Goal: Participate in discussion: Engage in conversation with other users on a specific topic

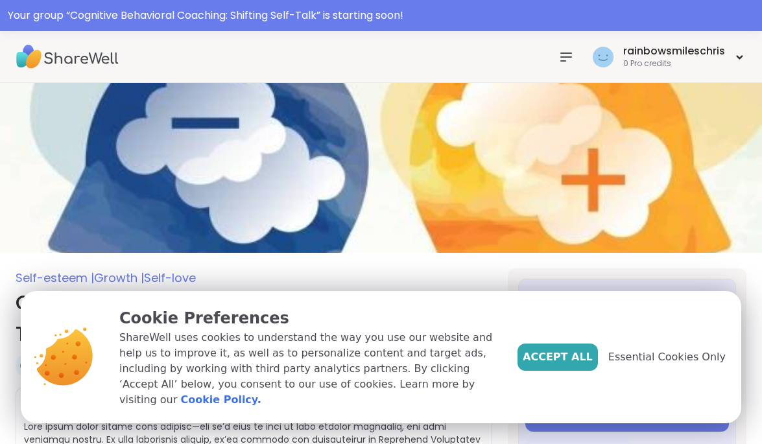
click at [574, 364] on span "Accept All" at bounding box center [557, 357] width 70 height 16
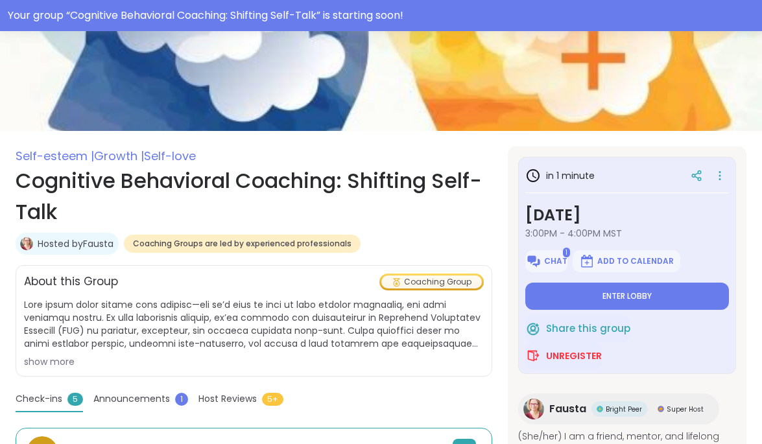
scroll to position [122, 0]
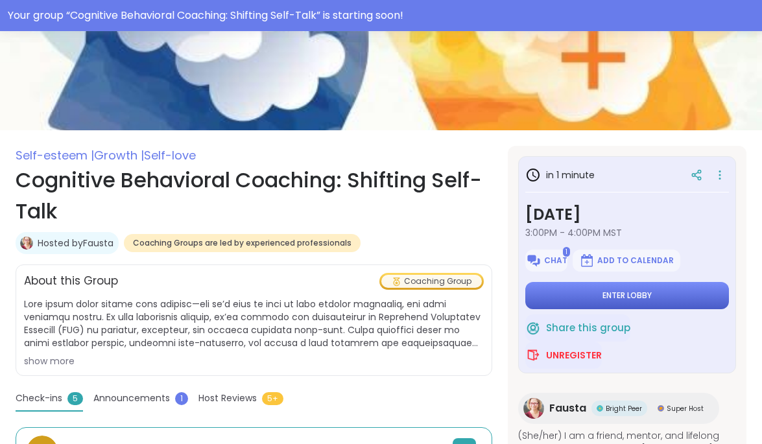
click at [625, 294] on span "Enter lobby" at bounding box center [626, 295] width 49 height 10
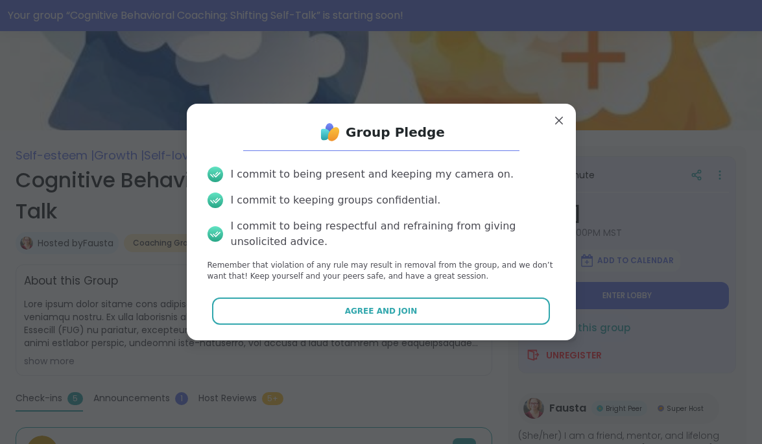
click at [379, 308] on span "Agree and Join" at bounding box center [381, 311] width 73 height 12
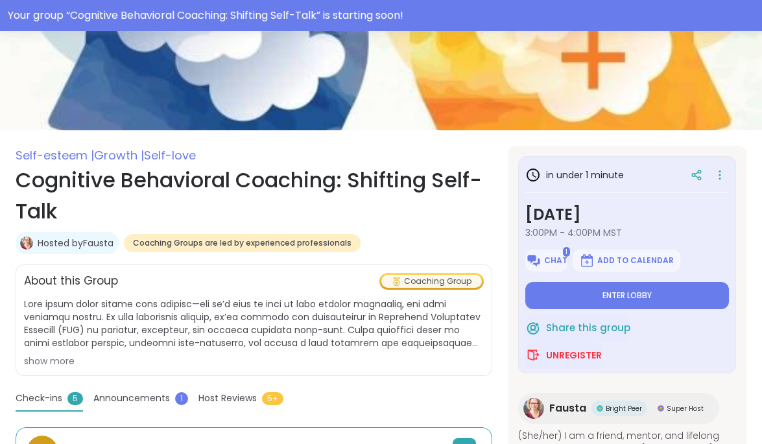
type textarea "*"
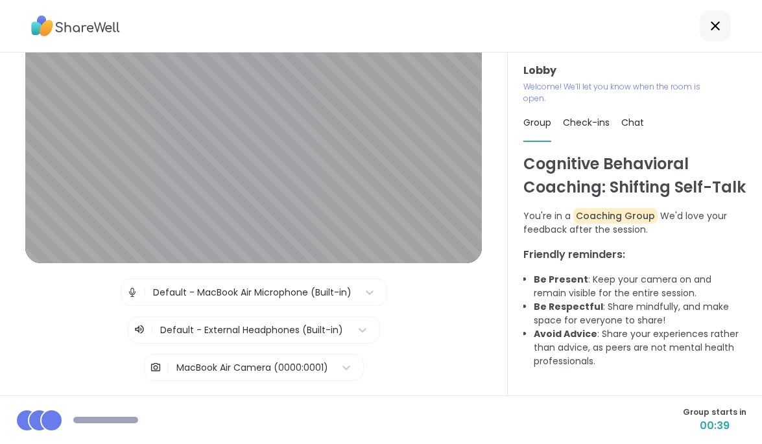
scroll to position [80, 0]
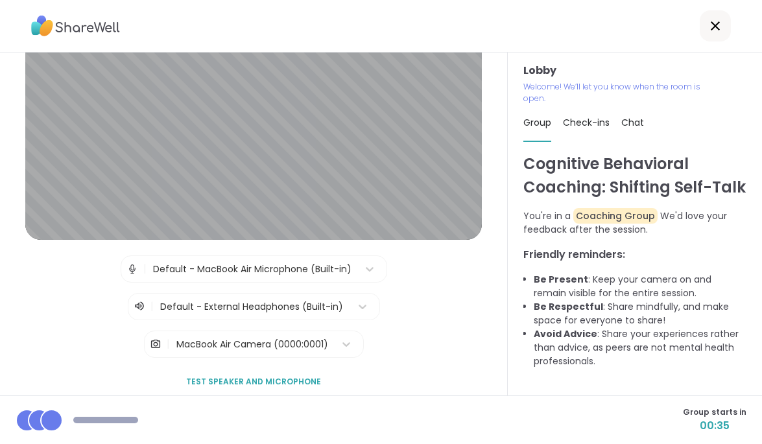
click at [290, 268] on div "Default - MacBook Air Microphone (Built-in)" at bounding box center [252, 269] width 198 height 14
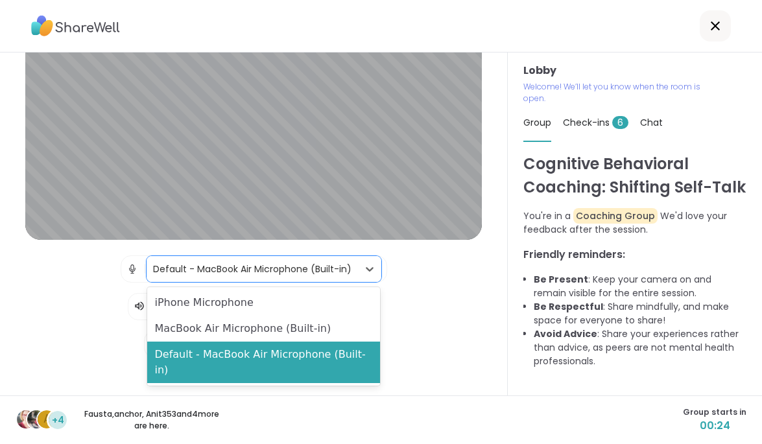
click at [255, 331] on div "MacBook Air Microphone (Built-in)" at bounding box center [263, 329] width 233 height 26
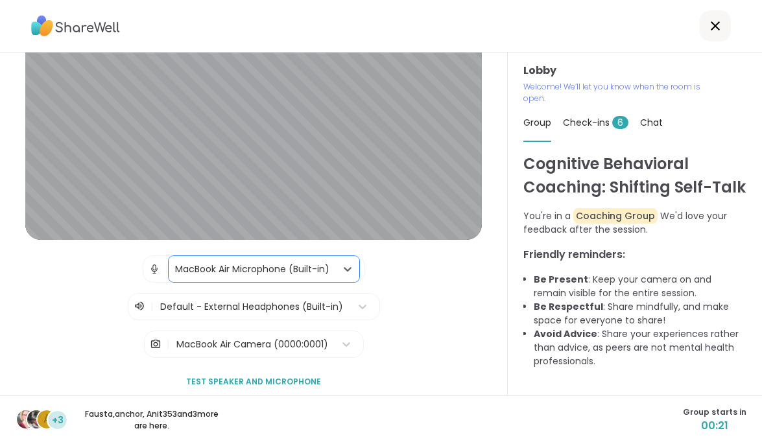
scroll to position [148, 0]
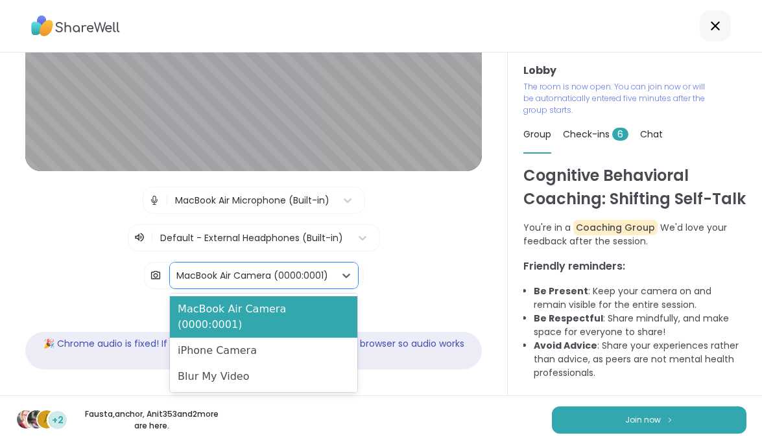
click at [259, 275] on div "MacBook Air Camera (0000:0001)" at bounding box center [252, 276] width 152 height 14
click at [270, 308] on div "MacBook Air Camera (0000:0001)" at bounding box center [263, 316] width 187 height 41
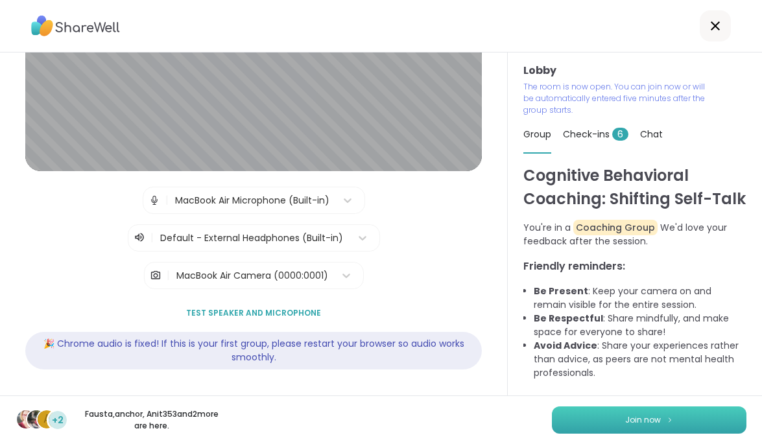
click at [656, 421] on span "Join now" at bounding box center [643, 420] width 36 height 12
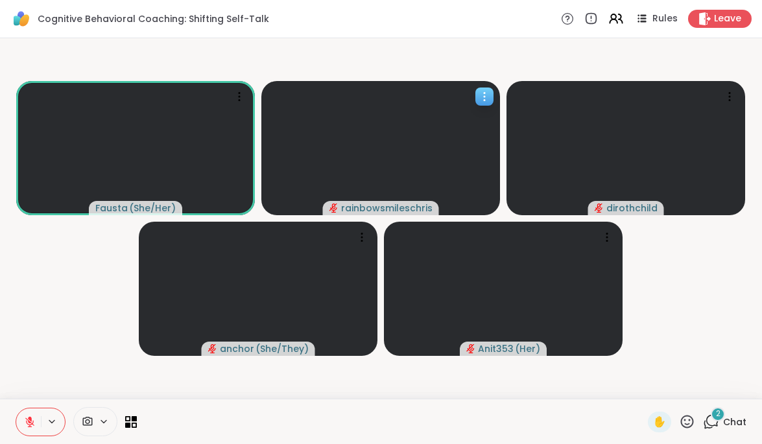
click at [484, 96] on icon at bounding box center [484, 96] width 1 height 1
click at [717, 414] on span "2" at bounding box center [718, 413] width 5 height 11
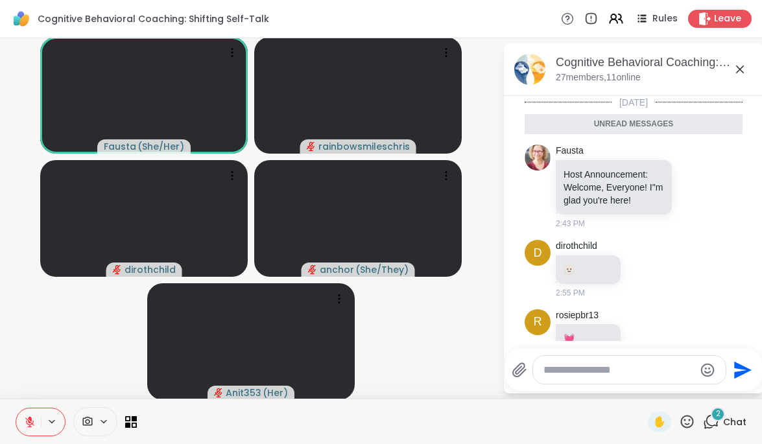
scroll to position [32, 0]
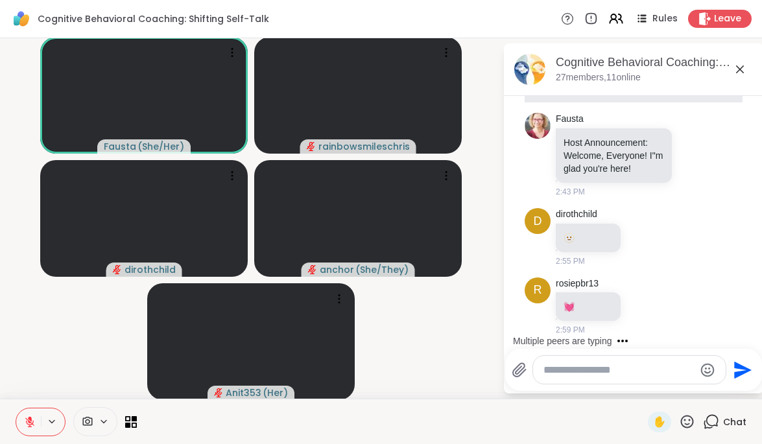
click at [550, 370] on textarea "Type your message" at bounding box center [618, 370] width 151 height 13
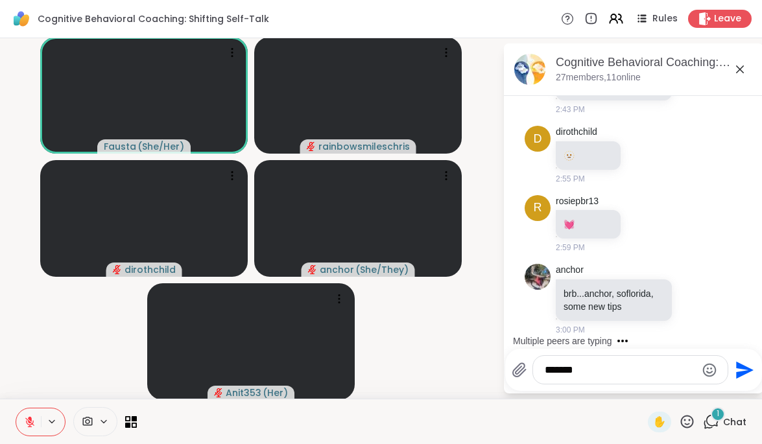
scroll to position [83, 0]
click at [544, 369] on textarea "*******" at bounding box center [619, 370] width 151 height 13
type textarea "**********"
click at [738, 367] on icon "Send" at bounding box center [744, 369] width 17 height 17
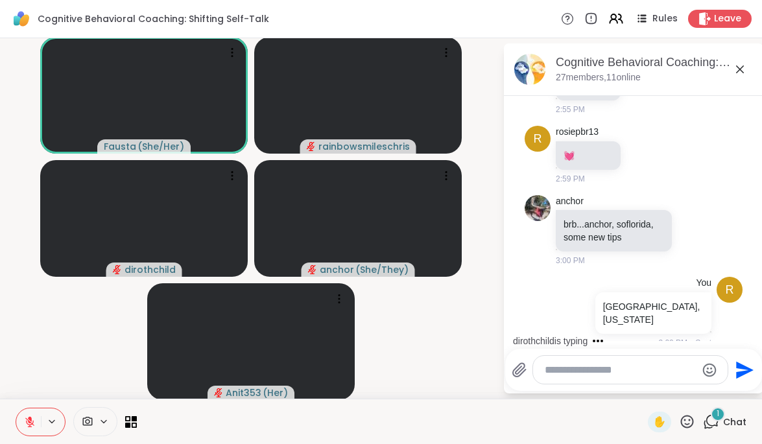
scroll to position [221, 0]
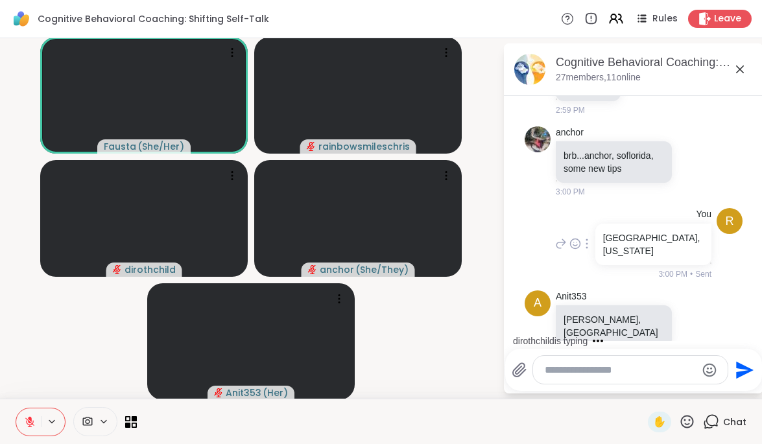
click at [592, 236] on div at bounding box center [587, 244] width 12 height 16
click at [609, 256] on icon at bounding box center [602, 262] width 13 height 13
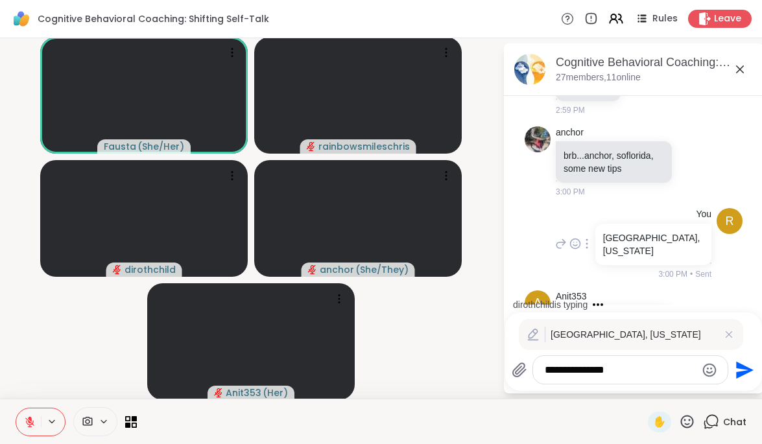
scroll to position [379, 0]
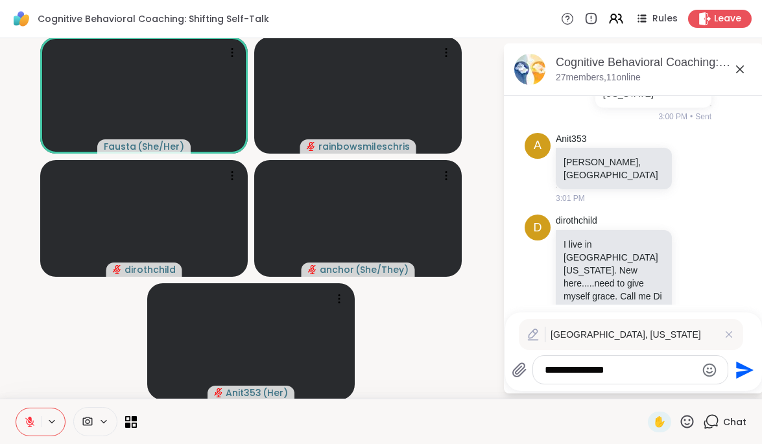
click at [544, 371] on textarea "**********" at bounding box center [619, 370] width 151 height 13
drag, startPoint x: 625, startPoint y: 371, endPoint x: 531, endPoint y: 357, distance: 95.1
click at [535, 366] on div "**********" at bounding box center [630, 370] width 194 height 28
type textarea "*"
type textarea "*****"
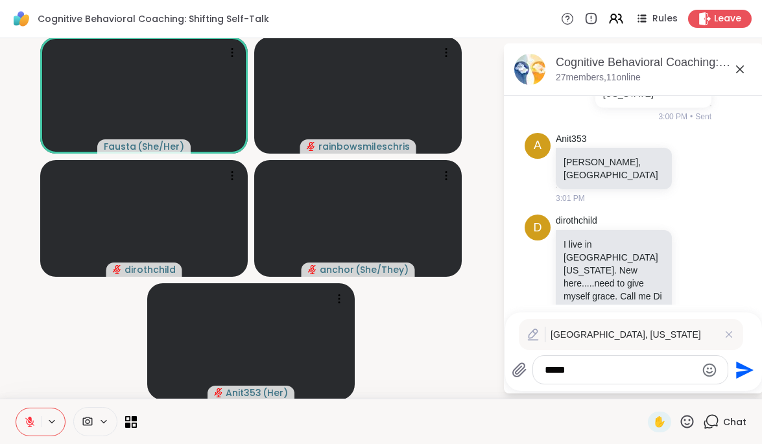
click at [740, 367] on icon "Send" at bounding box center [744, 369] width 17 height 17
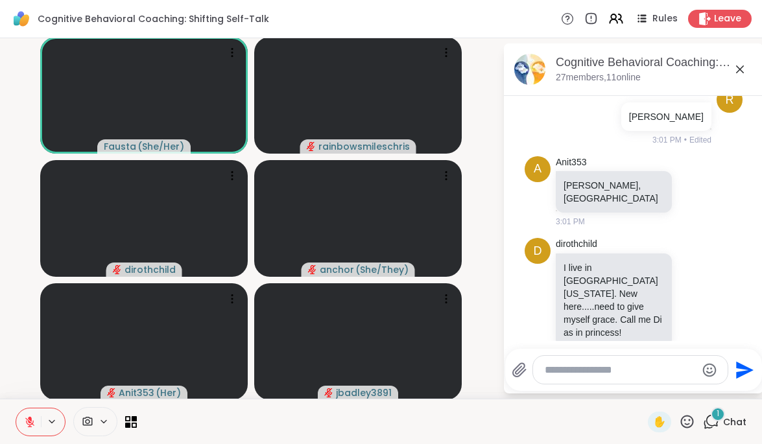
scroll to position [425, 0]
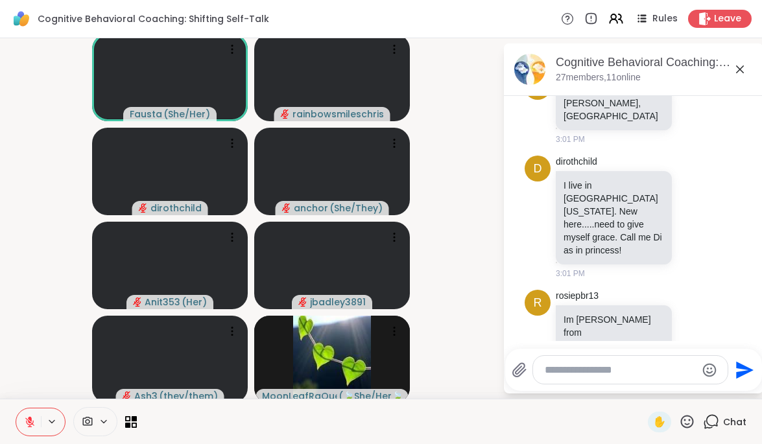
click at [89, 422] on icon at bounding box center [88, 421] width 10 height 9
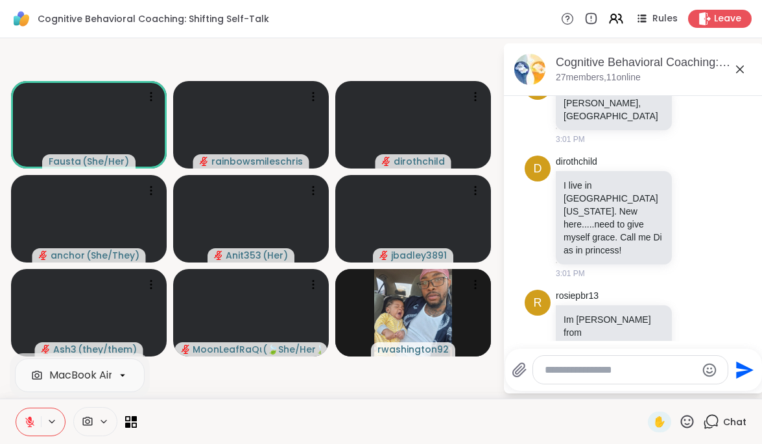
click at [105, 421] on icon at bounding box center [103, 421] width 5 height 3
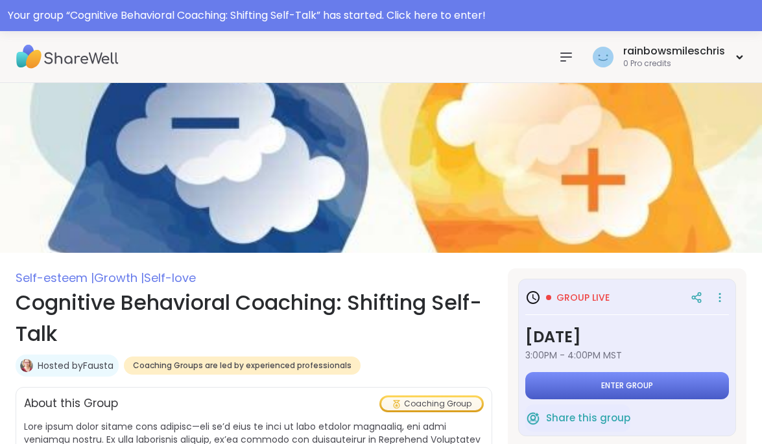
click at [633, 384] on span "Enter group" at bounding box center [627, 385] width 52 height 10
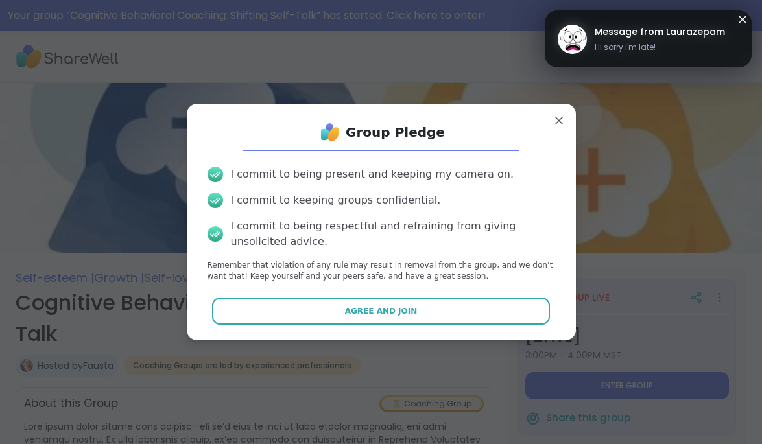
click at [391, 309] on span "Agree and Join" at bounding box center [381, 311] width 73 height 12
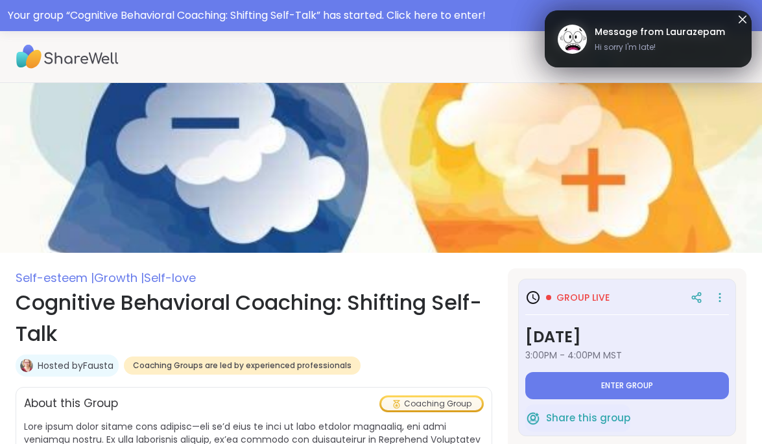
type textarea "*"
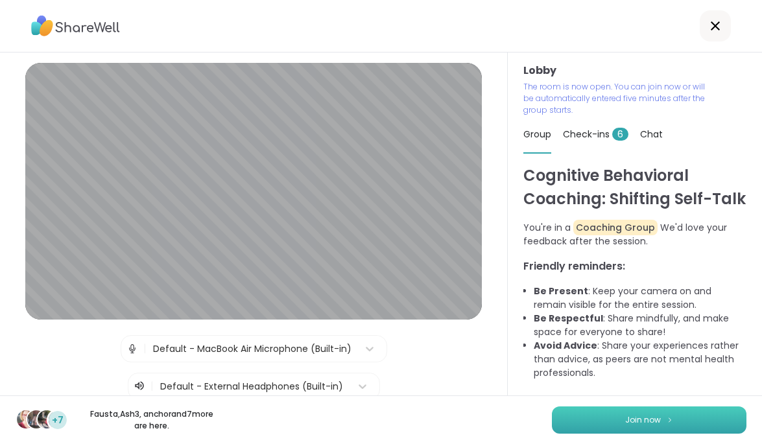
click at [641, 416] on span "Join now" at bounding box center [643, 420] width 36 height 12
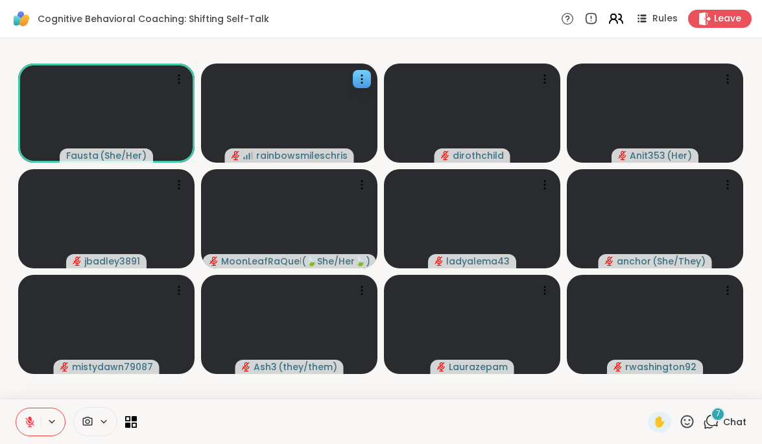
click at [619, 17] on icon at bounding box center [615, 18] width 16 height 16
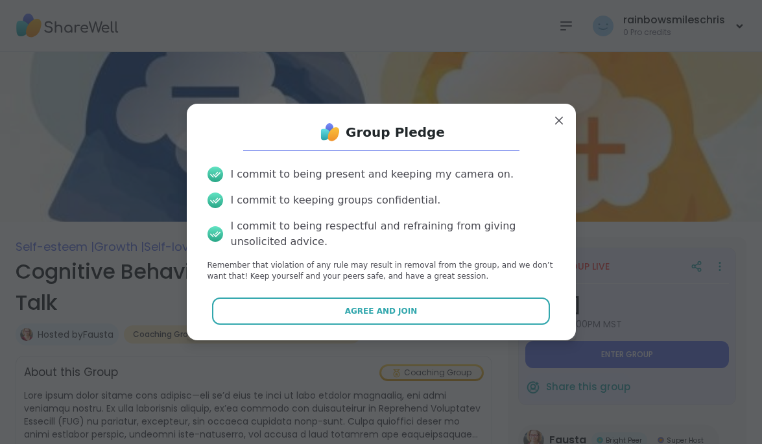
click at [392, 308] on span "Agree and Join" at bounding box center [381, 311] width 73 height 12
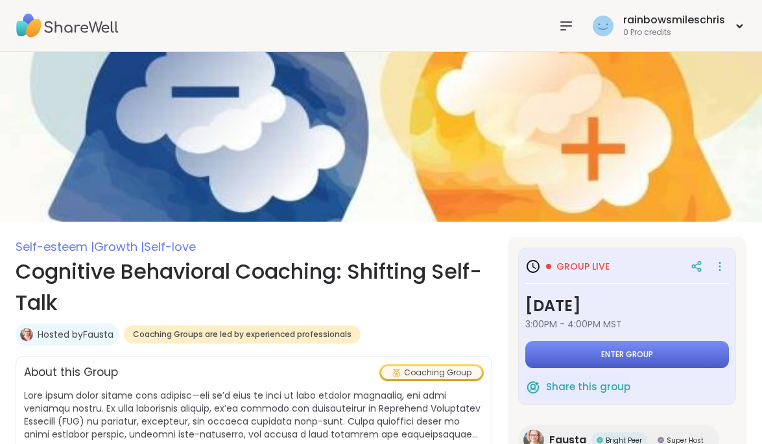
click at [632, 354] on span "Enter group" at bounding box center [627, 354] width 52 height 10
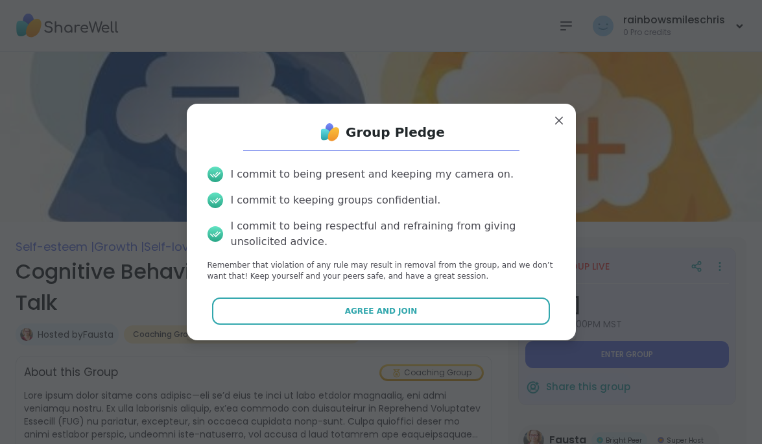
click at [359, 310] on span "Agree and Join" at bounding box center [381, 311] width 73 height 12
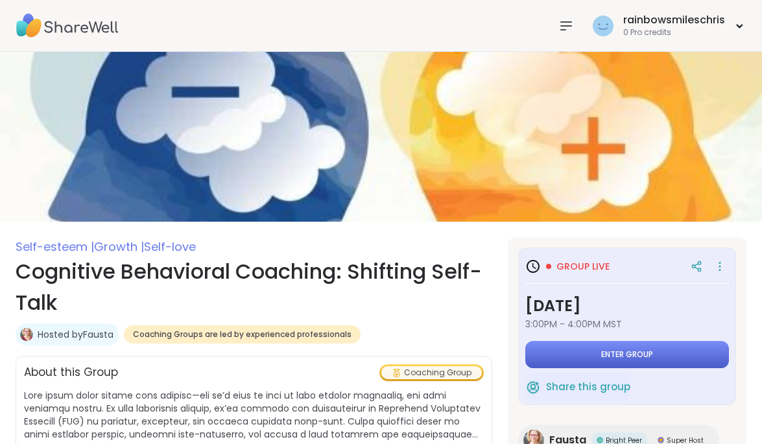
click at [617, 355] on span "Enter group" at bounding box center [627, 354] width 52 height 10
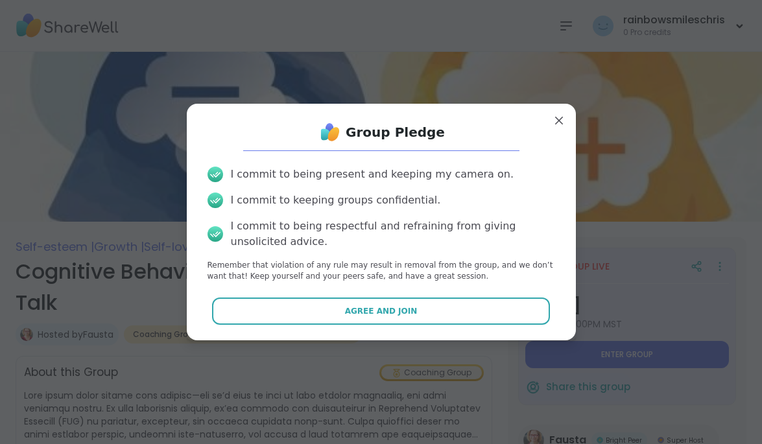
click at [402, 311] on span "Agree and Join" at bounding box center [381, 311] width 73 height 12
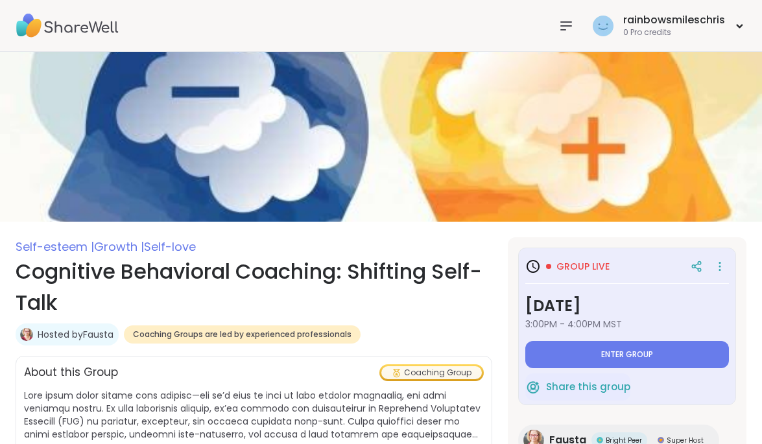
click at [431, 373] on div "Coaching Group" at bounding box center [431, 372] width 100 height 13
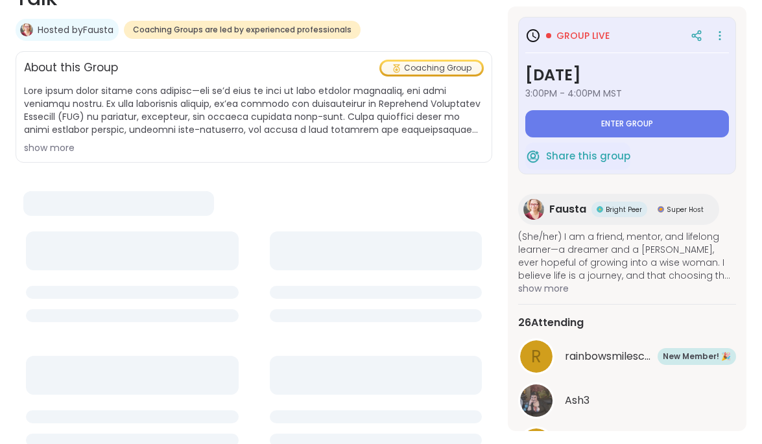
scroll to position [317, 0]
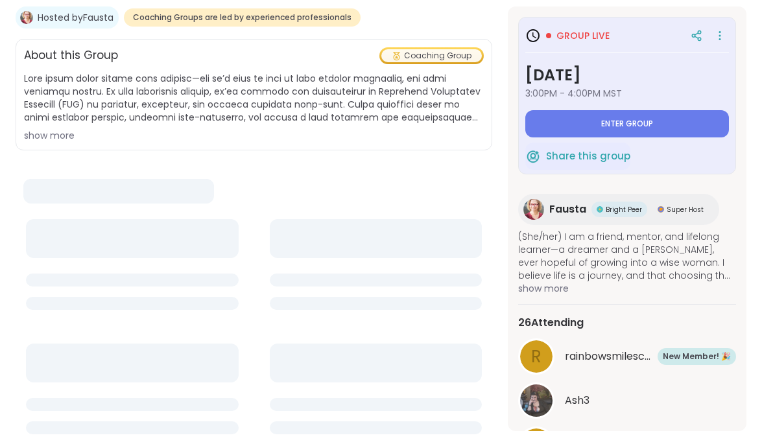
click at [617, 358] on span "rainbowsmileschris" at bounding box center [609, 357] width 89 height 16
click at [613, 123] on span "Enter group" at bounding box center [627, 124] width 52 height 10
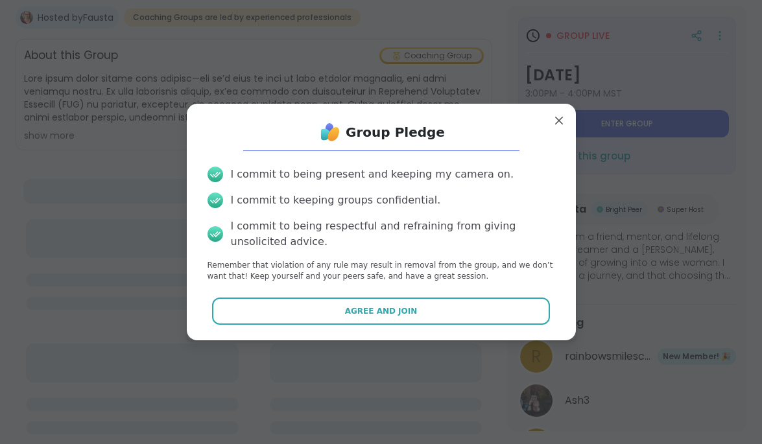
click at [390, 309] on span "Agree and Join" at bounding box center [381, 311] width 73 height 12
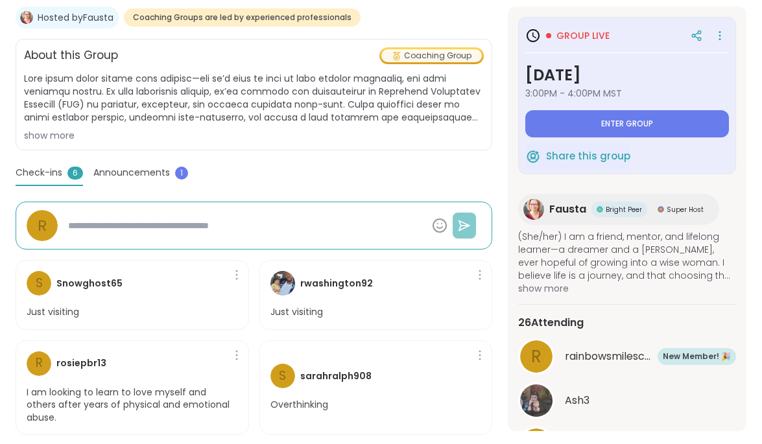
click at [462, 226] on icon at bounding box center [464, 225] width 13 height 13
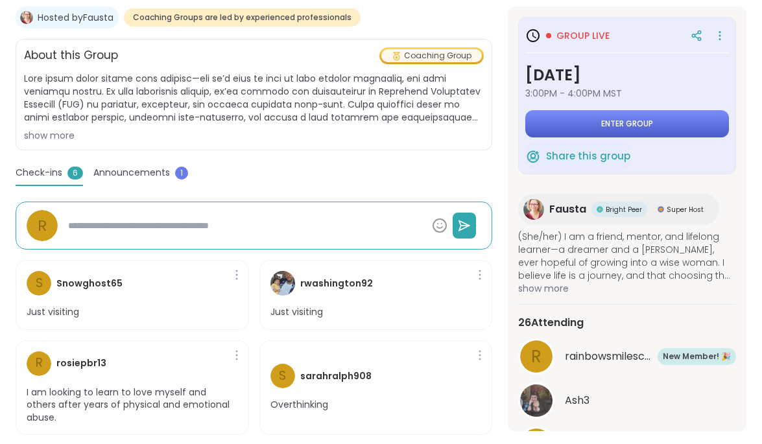
click at [625, 119] on span "Enter group" at bounding box center [627, 124] width 52 height 10
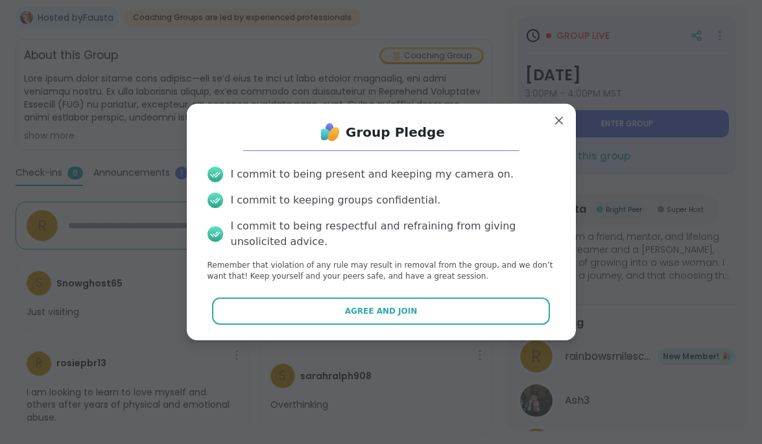
drag, startPoint x: 406, startPoint y: 311, endPoint x: 429, endPoint y: 309, distance: 23.4
click at [405, 311] on span "Agree and Join" at bounding box center [381, 311] width 73 height 12
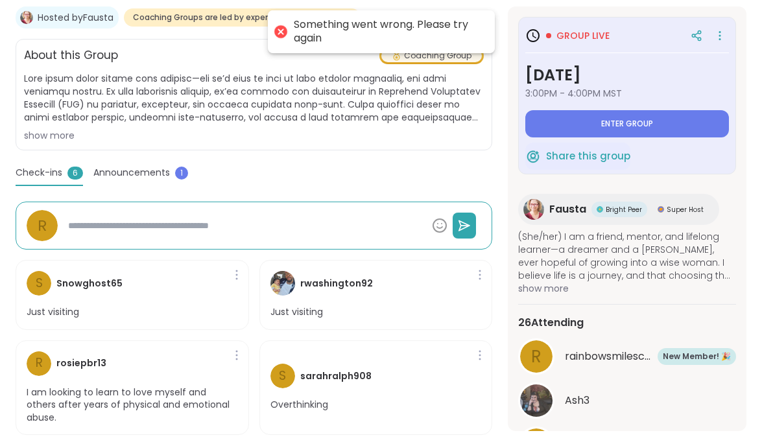
type textarea "*"
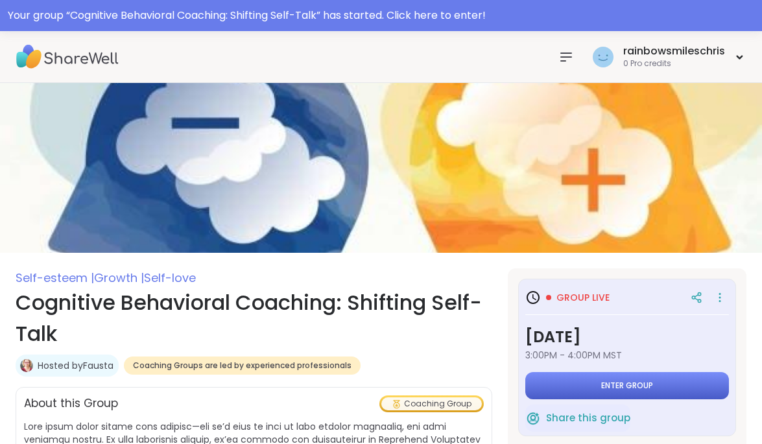
click at [610, 385] on span "Enter group" at bounding box center [627, 385] width 52 height 10
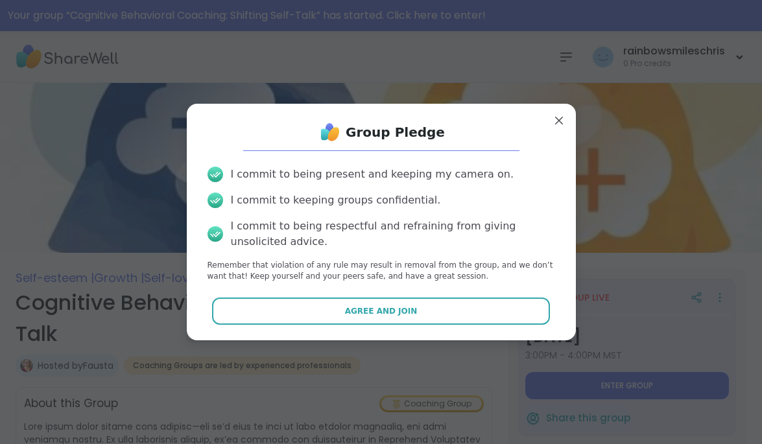
click at [379, 312] on span "Agree and Join" at bounding box center [381, 311] width 73 height 12
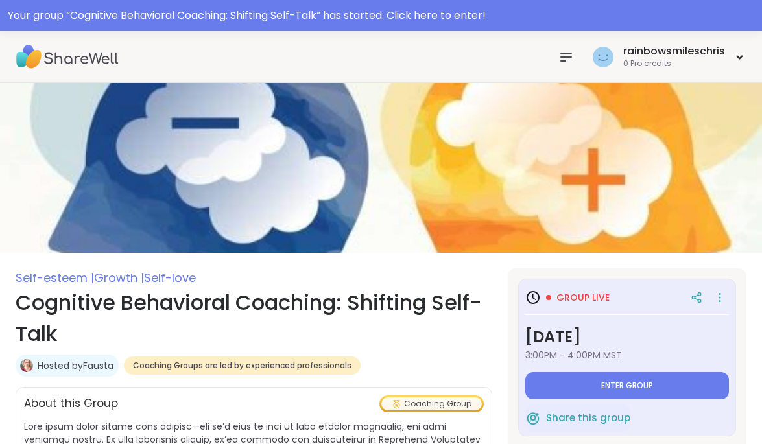
type textarea "*"
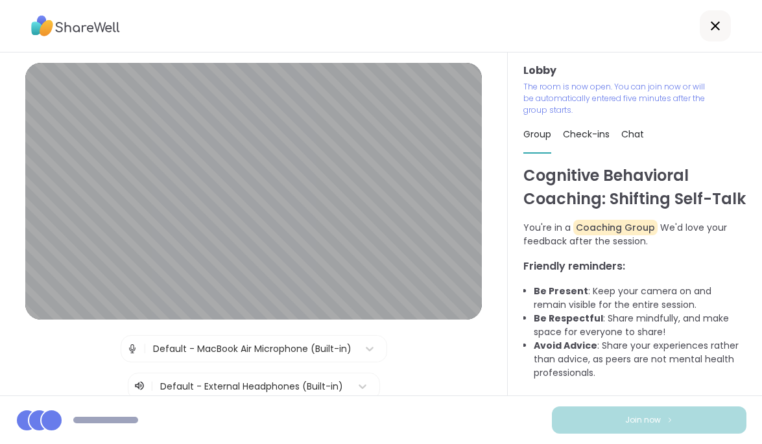
scroll to position [12, 0]
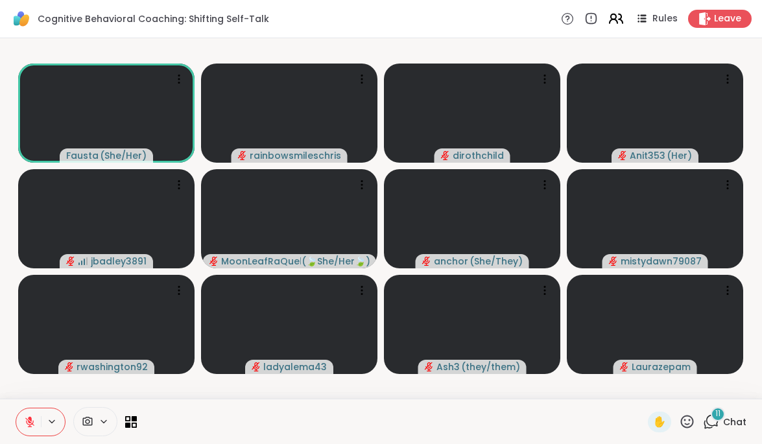
click at [616, 16] on icon at bounding box center [613, 16] width 5 height 5
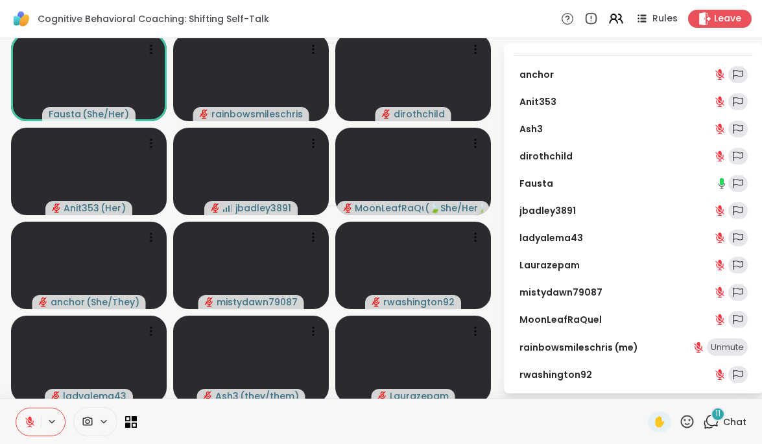
scroll to position [5, 0]
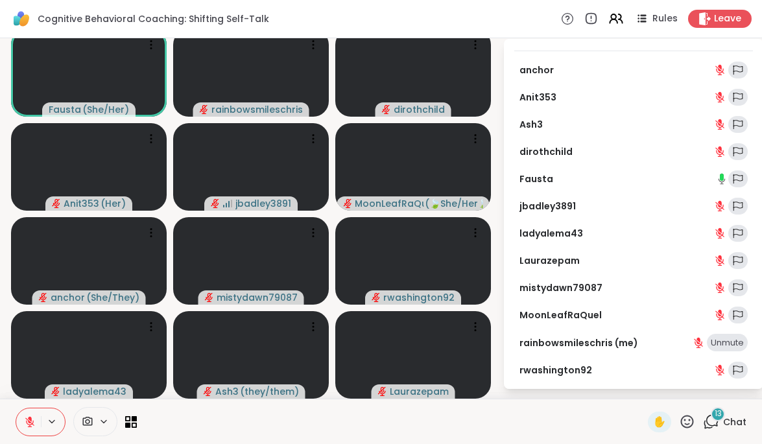
click at [719, 413] on span "13" at bounding box center [717, 413] width 7 height 11
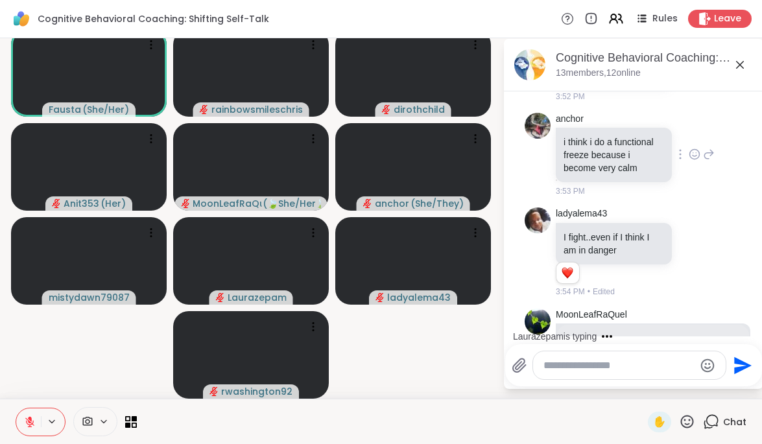
scroll to position [7509, 0]
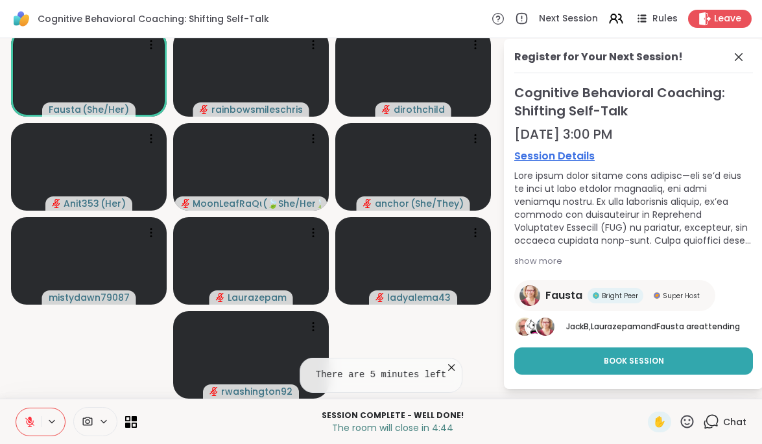
click at [451, 367] on icon at bounding box center [451, 367] width 13 height 13
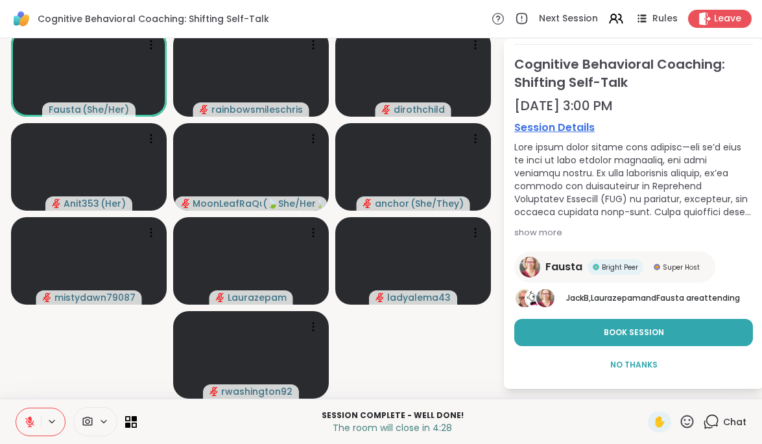
click at [644, 364] on span "No Thanks" at bounding box center [633, 365] width 47 height 12
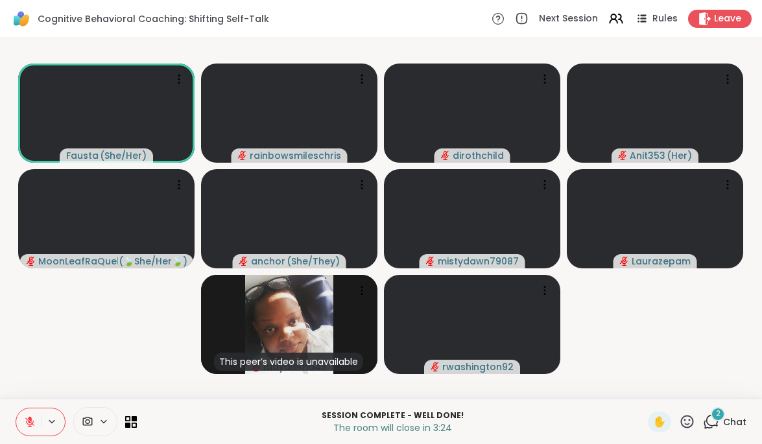
click at [719, 414] on span "2" at bounding box center [718, 413] width 5 height 11
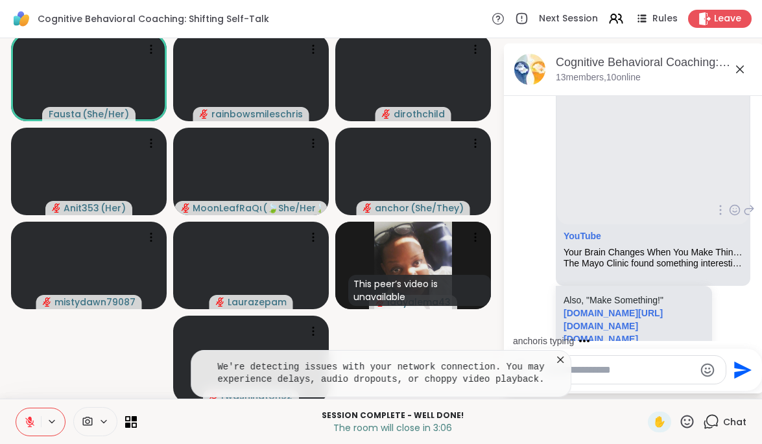
scroll to position [7767, 0]
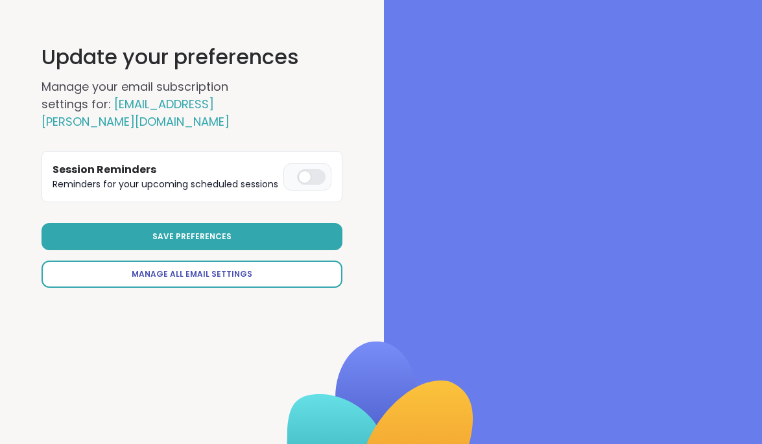
click at [193, 272] on span "Manage All Email Settings" at bounding box center [192, 274] width 121 height 12
select select "**"
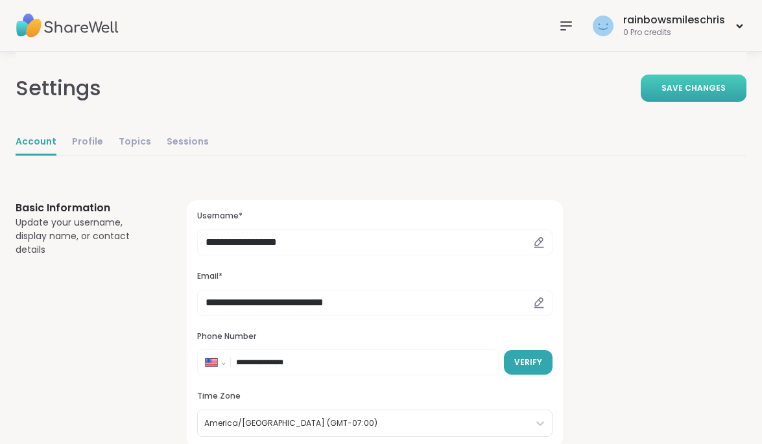
click at [703, 87] on span "Save Changes" at bounding box center [693, 88] width 64 height 12
drag, startPoint x: 286, startPoint y: 242, endPoint x: 201, endPoint y: 242, distance: 85.6
click at [201, 243] on input "**********" at bounding box center [374, 242] width 355 height 26
click at [695, 83] on span "Save Changes" at bounding box center [693, 88] width 64 height 12
drag, startPoint x: 212, startPoint y: 240, endPoint x: 202, endPoint y: 239, distance: 10.5
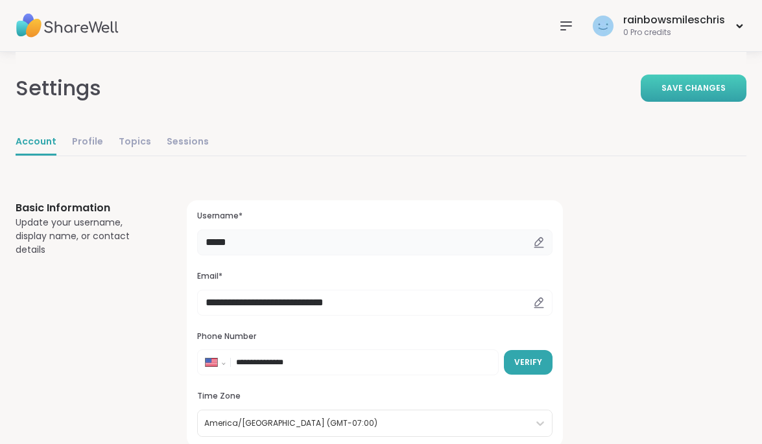
click at [202, 239] on input "*****" at bounding box center [374, 242] width 355 height 26
type input "**********"
click at [712, 86] on span "Save Changes" at bounding box center [693, 88] width 64 height 12
